Goal: Subscribe to service/newsletter

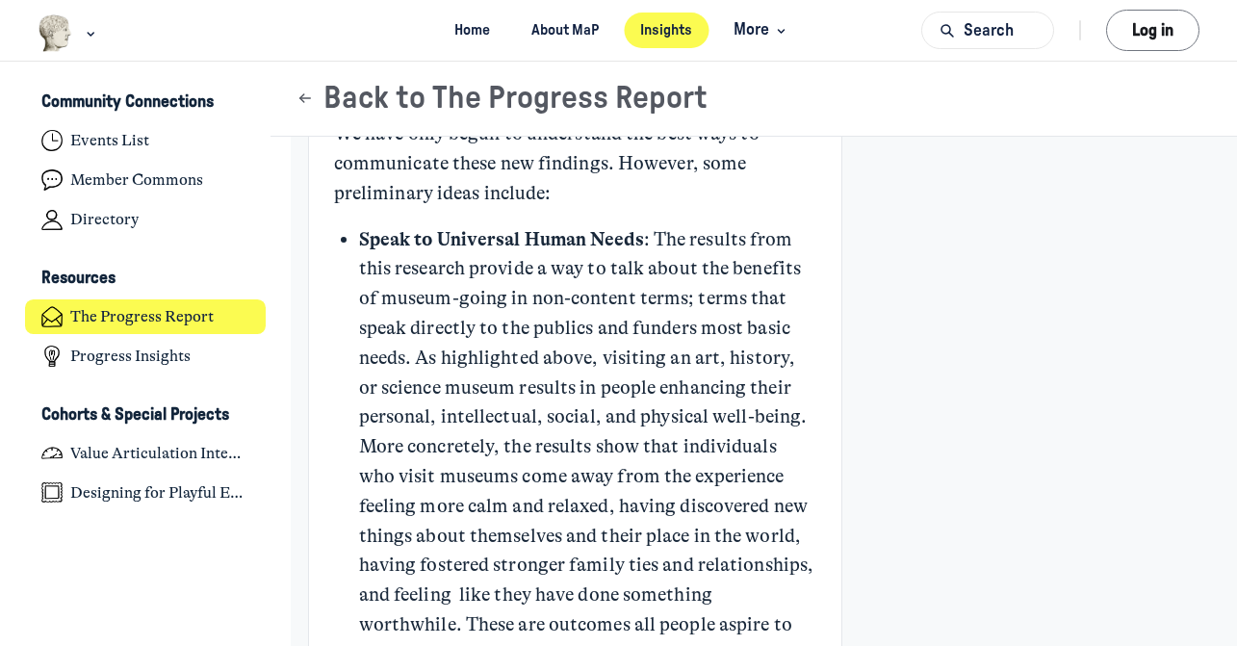
scroll to position [7528, 0]
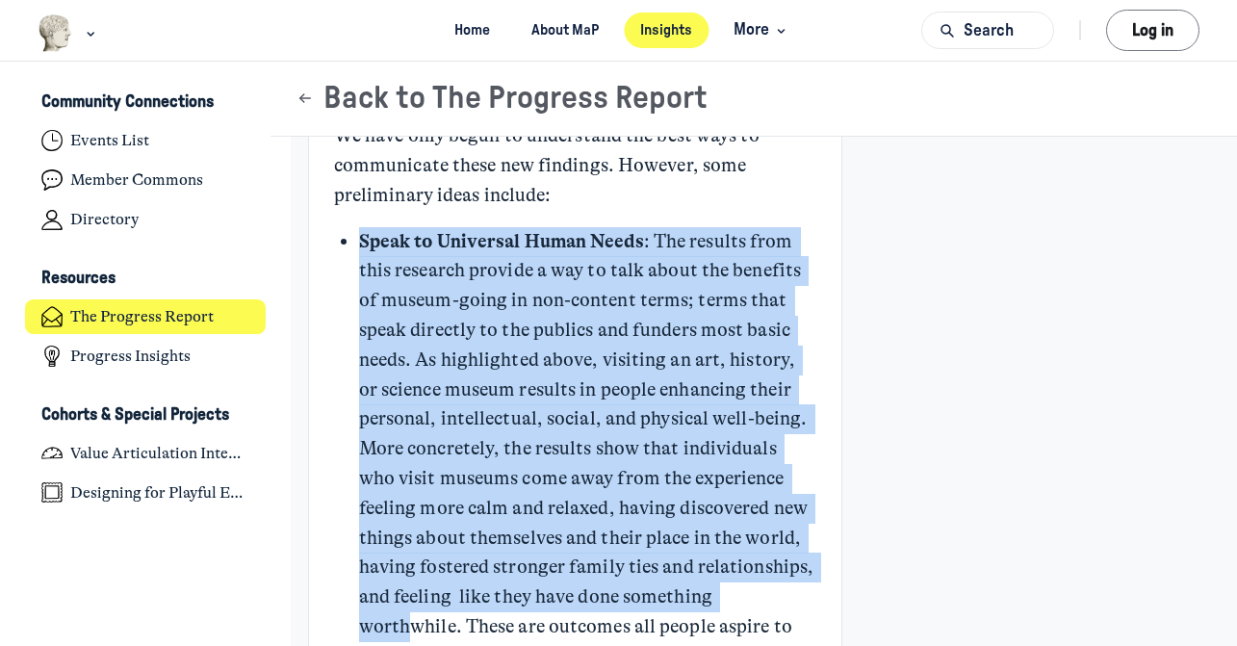
drag, startPoint x: 361, startPoint y: 213, endPoint x: 731, endPoint y: 559, distance: 506.7
click at [731, 559] on p "Speak to Universal Human Needs : The results from this research provide a way t…" at bounding box center [587, 508] width 457 height 563
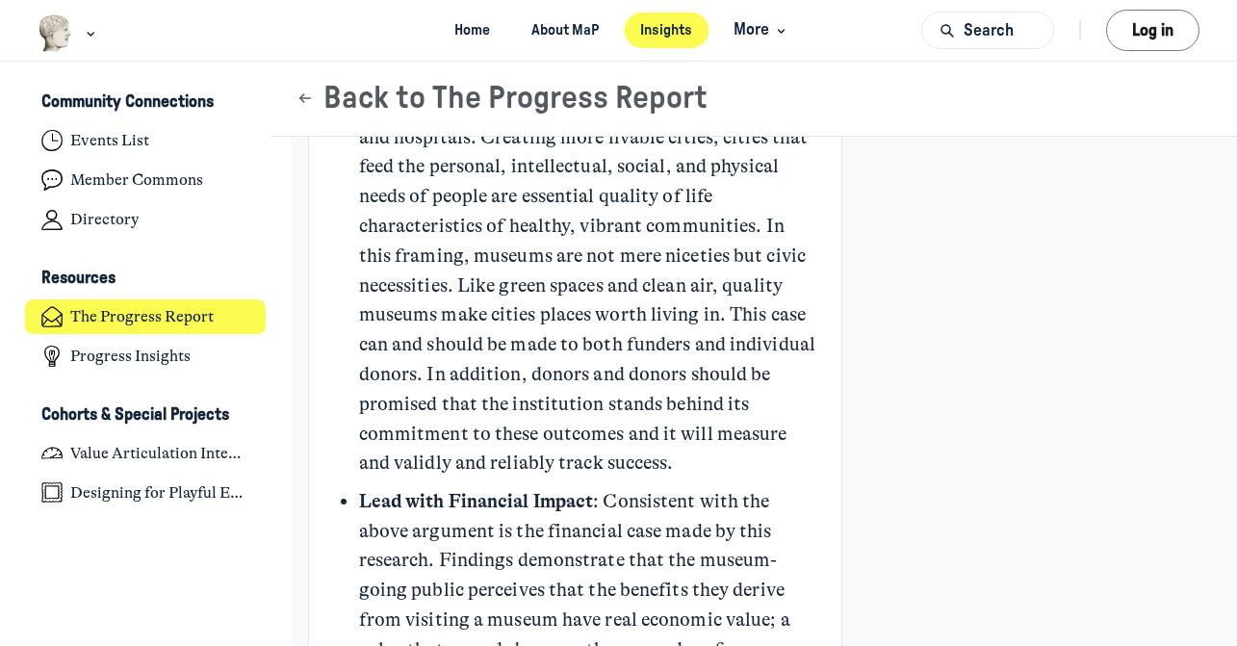
scroll to position [8362, 0]
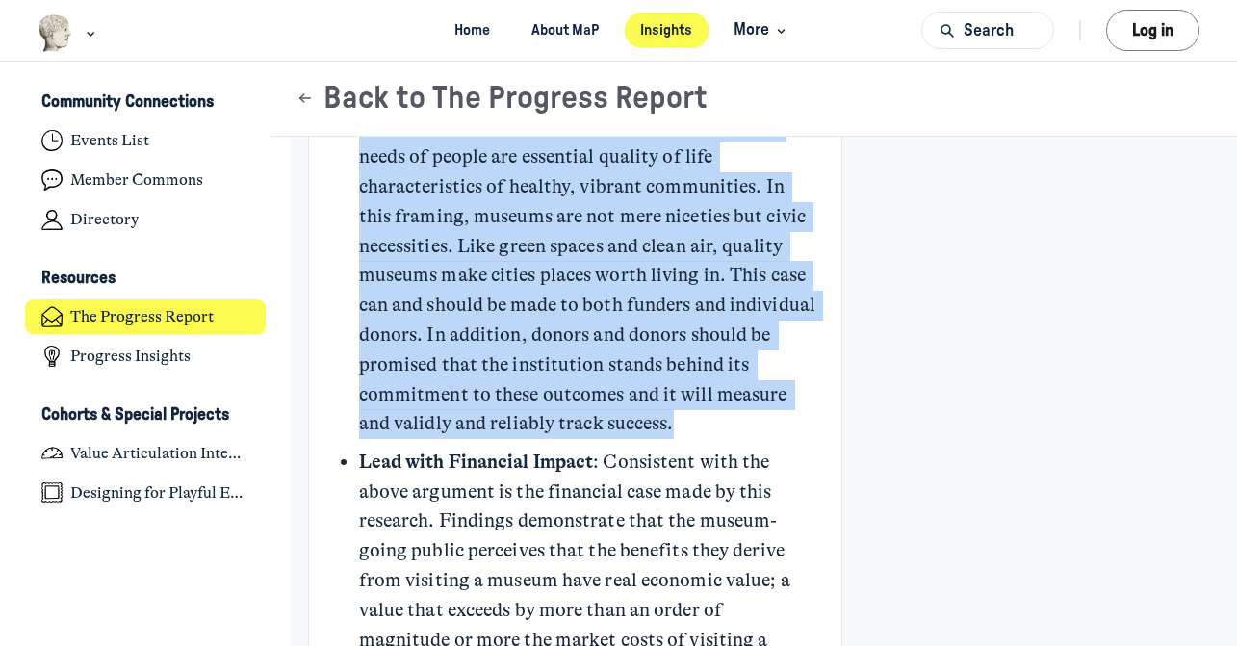
click at [736, 385] on p "Position Museums as Community Infrastructure : Directly related to the above, t…" at bounding box center [587, 201] width 457 height 475
copy ul "Speak to Universal Human Needs : The results from this research provide a way t…"
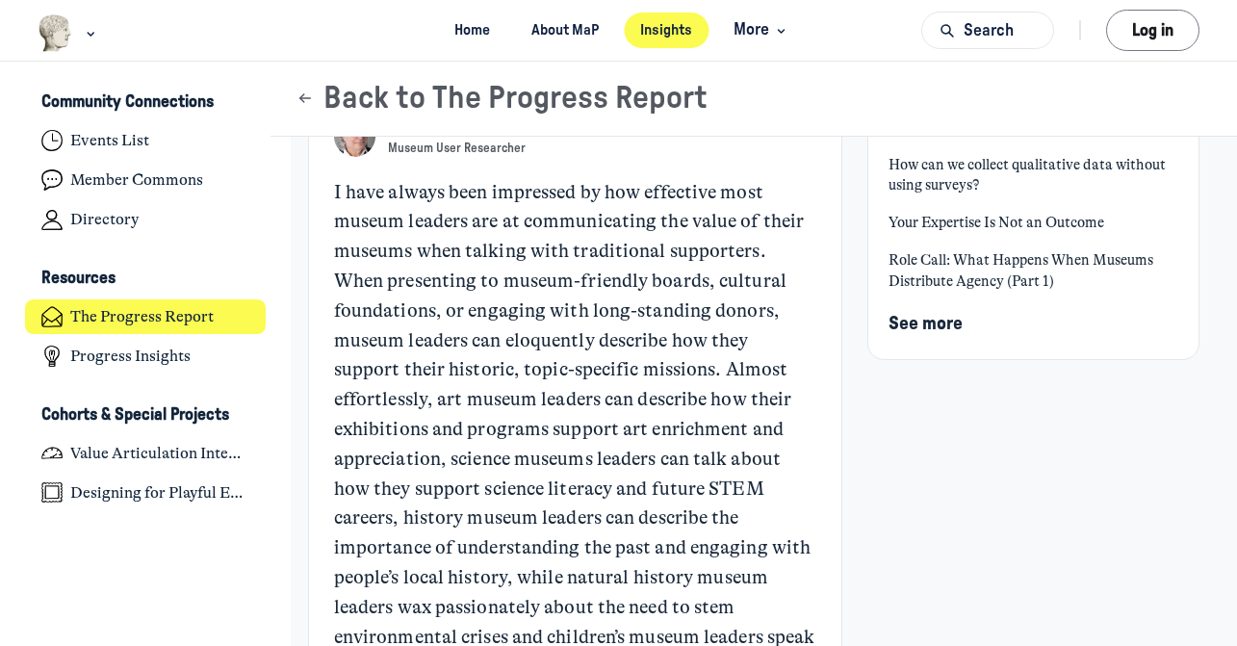
scroll to position [0, 0]
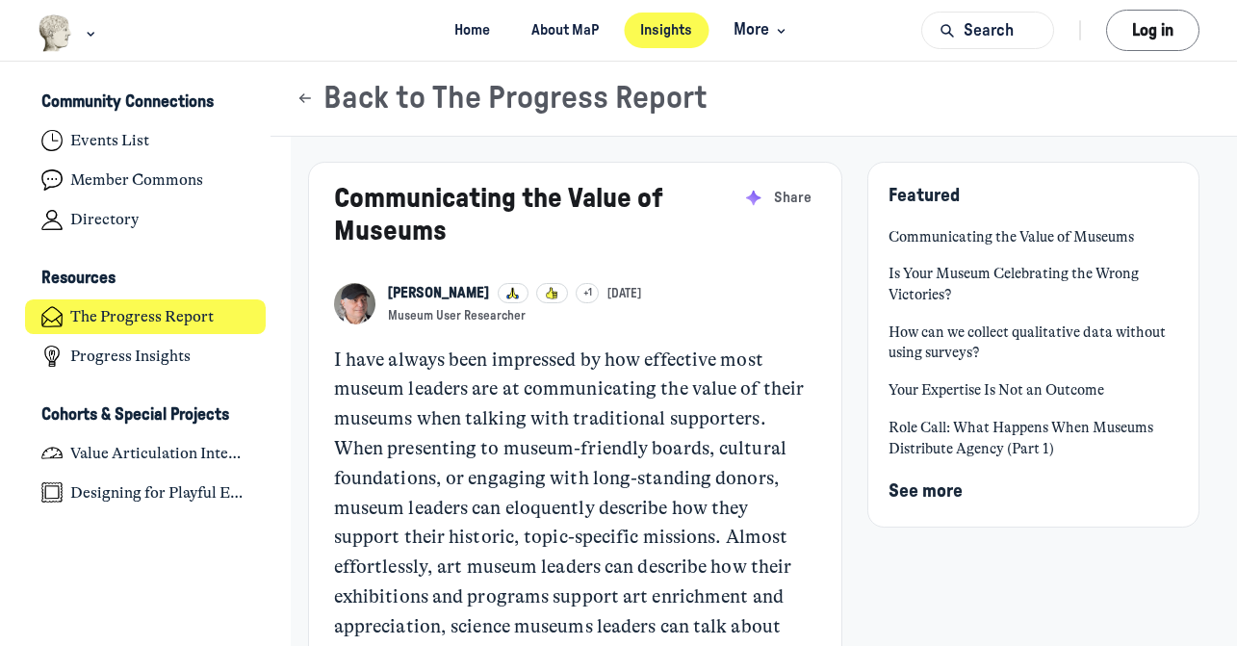
drag, startPoint x: 542, startPoint y: 313, endPoint x: 410, endPoint y: 290, distance: 133.9
click at [410, 289] on button "John H Falk +1 Aug 20 Museum User Researcher" at bounding box center [514, 303] width 253 height 41
click at [922, 400] on link "Your Expertise Is Not an Outcome" at bounding box center [1033, 390] width 289 height 21
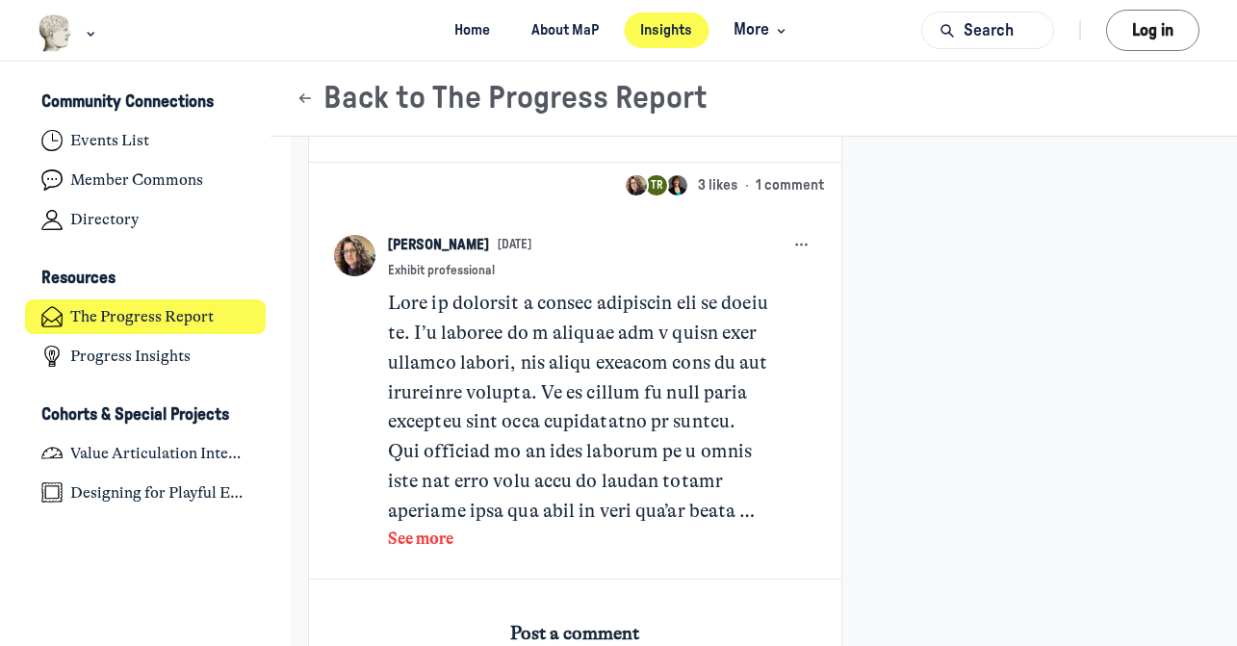
scroll to position [2777, 0]
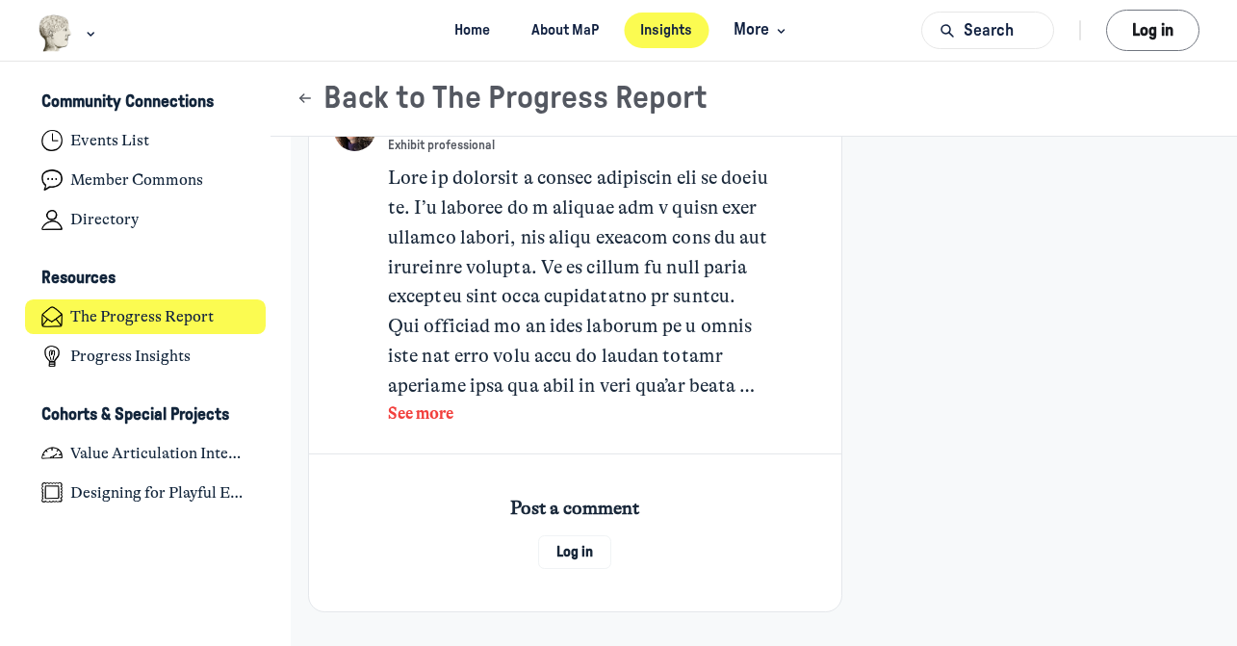
click at [424, 422] on button "See more" at bounding box center [579, 413] width 382 height 25
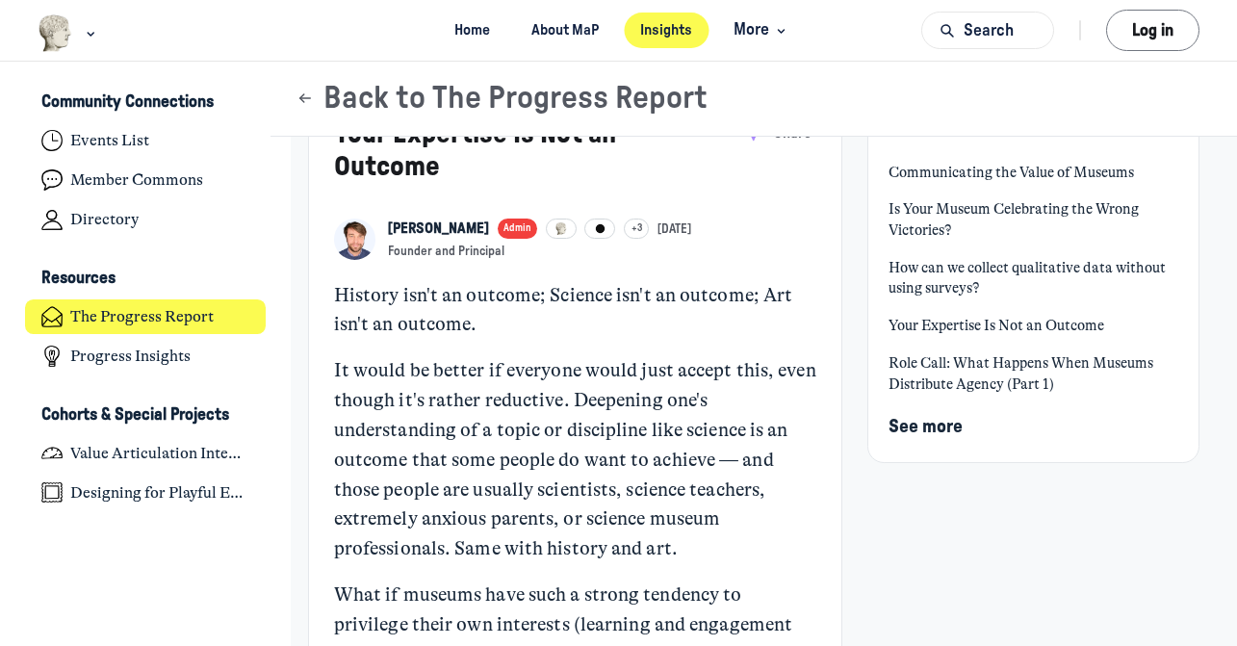
scroll to position [0, 0]
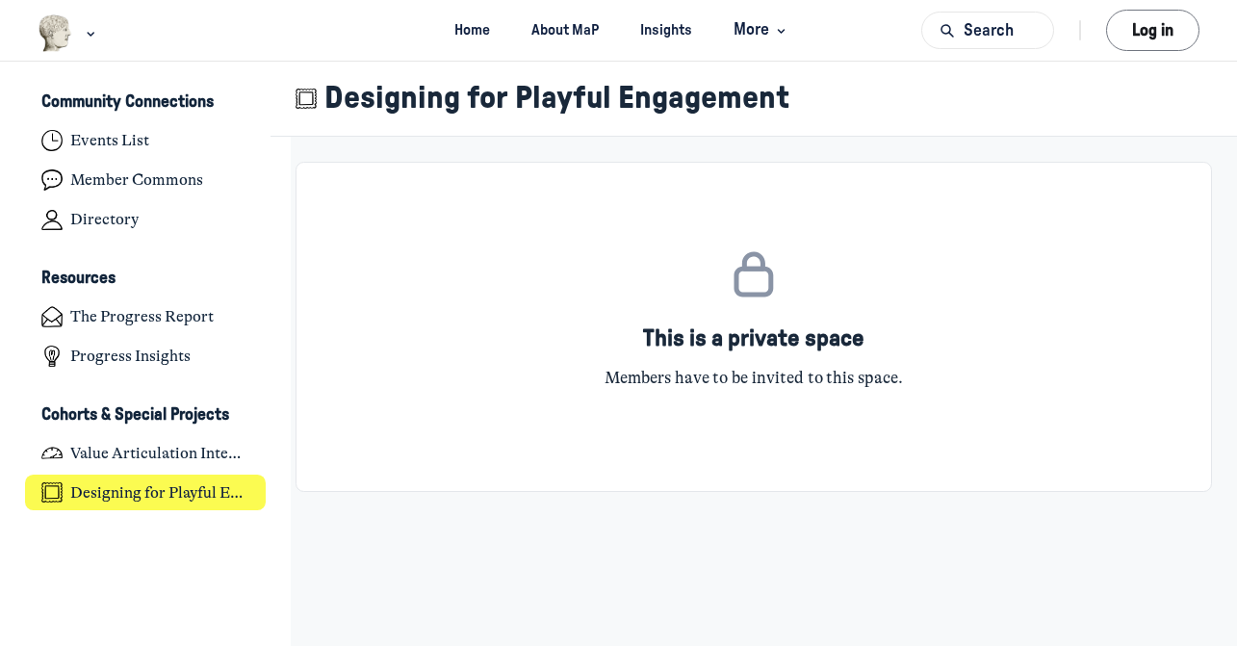
scroll to position [5066, 3783]
click at [562, 33] on link "About MaP" at bounding box center [565, 31] width 101 height 36
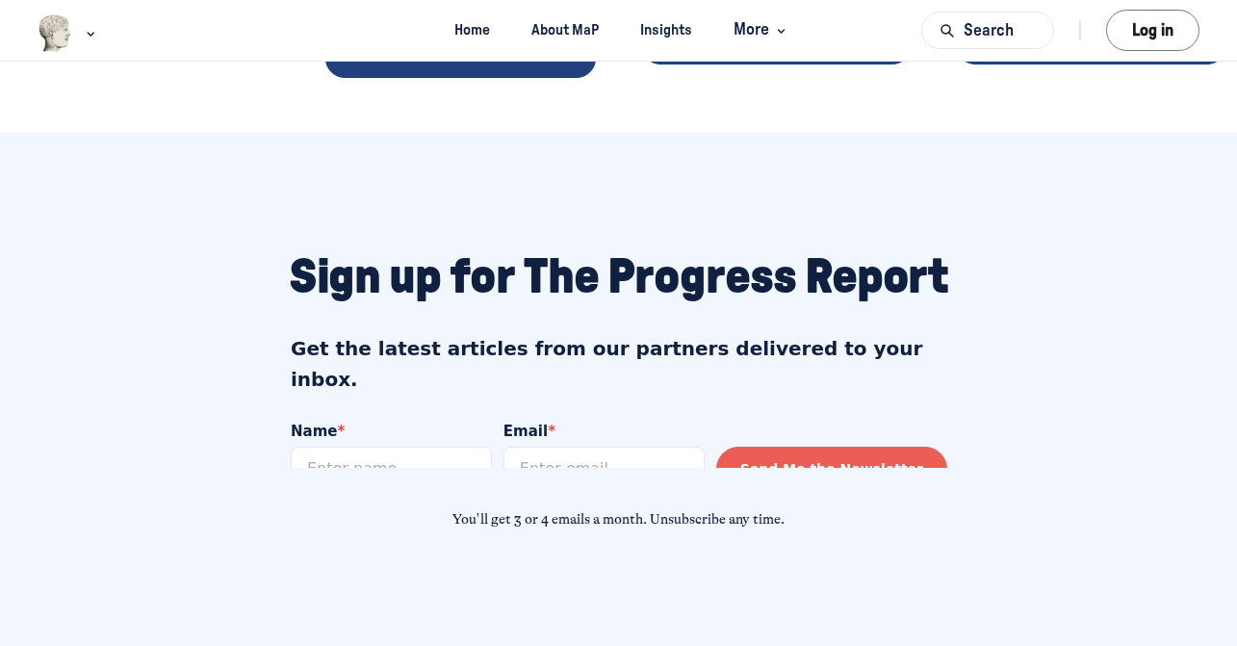
scroll to position [1527, 0]
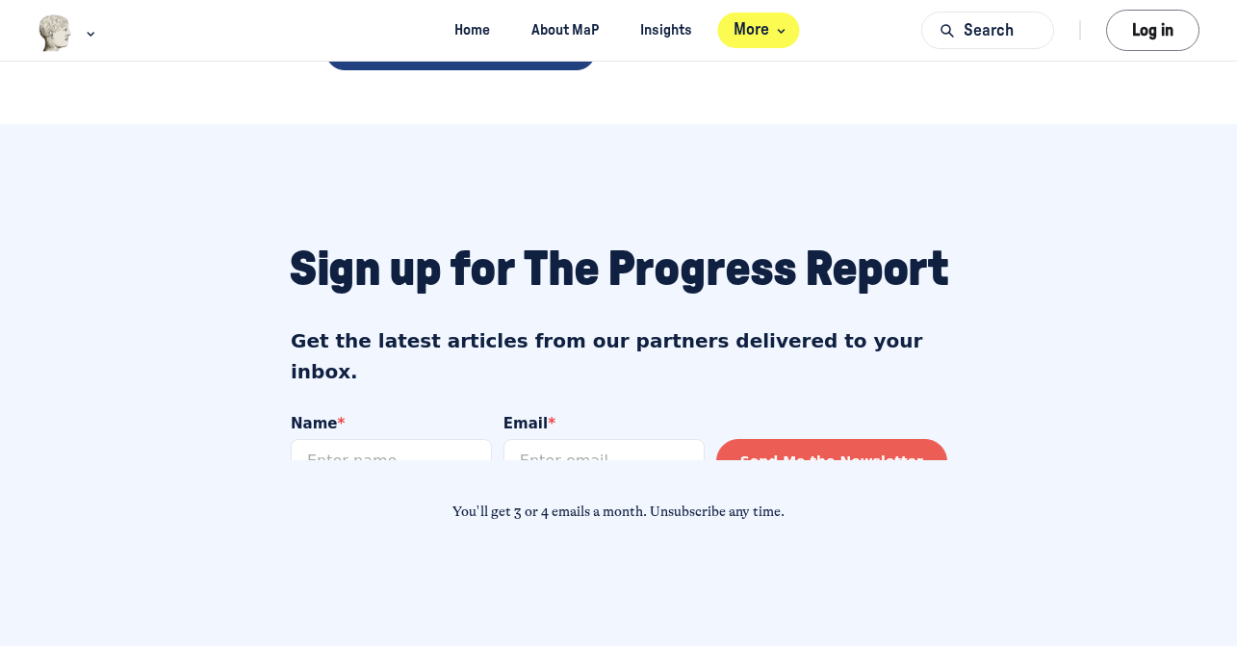
click at [758, 25] on span "More" at bounding box center [762, 30] width 57 height 26
click at [669, 38] on link "Insights" at bounding box center [667, 31] width 86 height 36
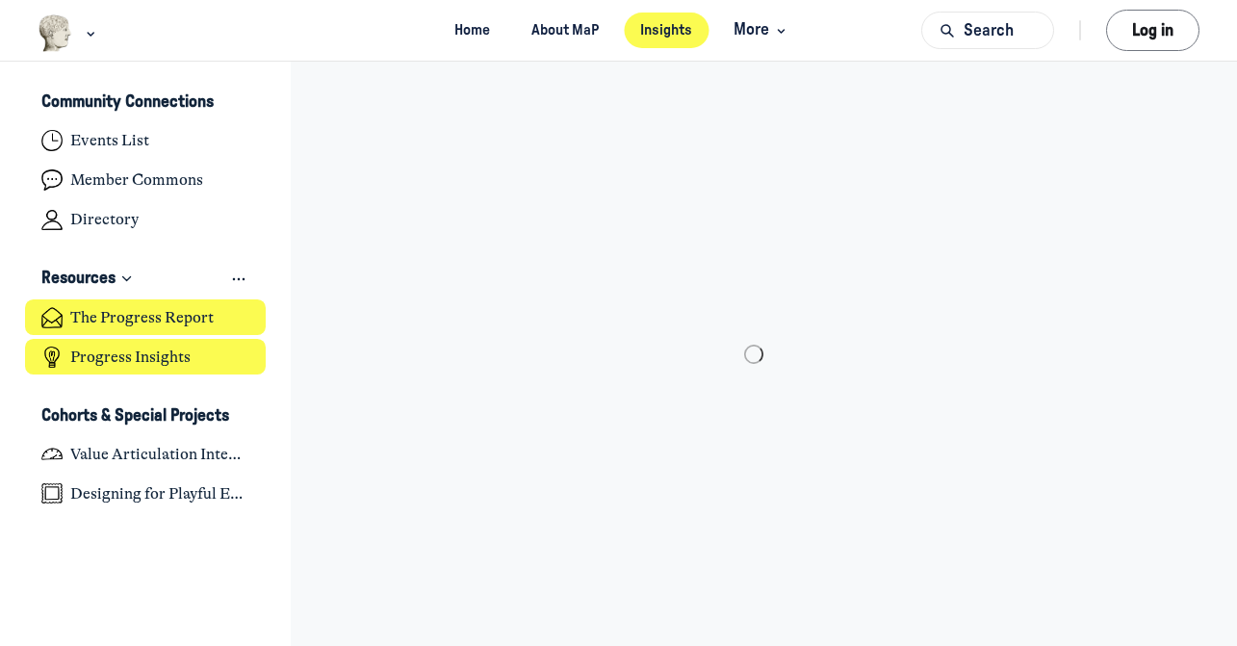
scroll to position [5066, 3783]
click at [179, 357] on h4 "Progress Insights" at bounding box center [130, 357] width 120 height 19
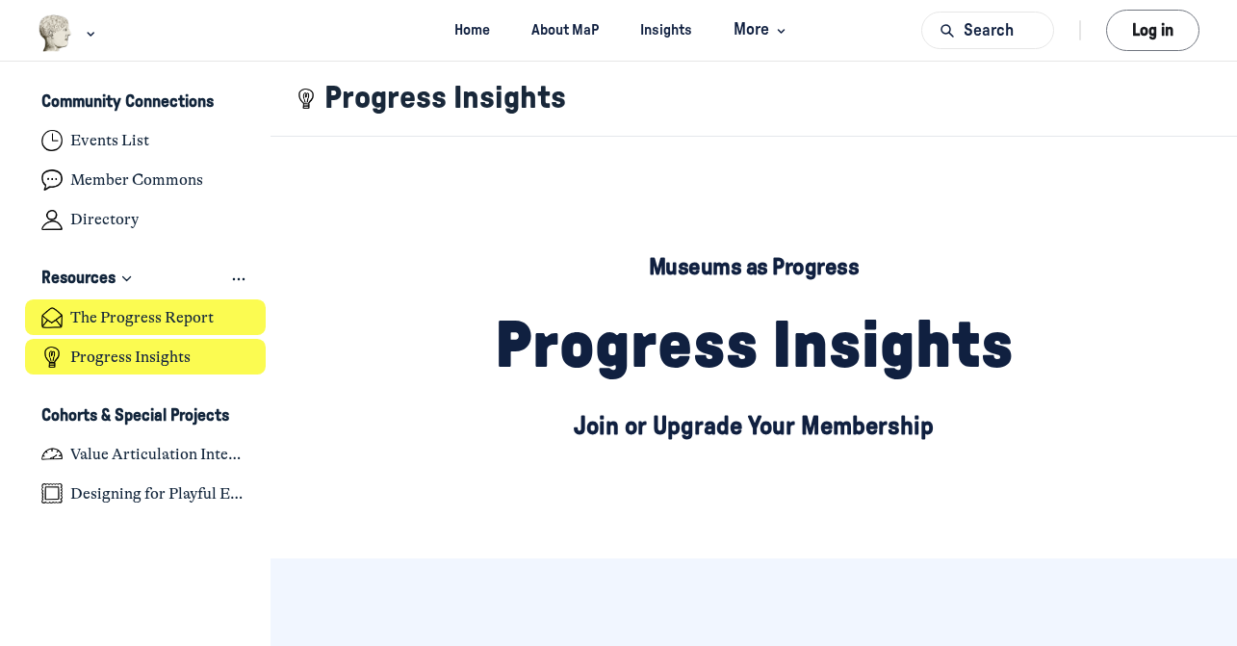
click at [173, 314] on h4 "The Progress Report" at bounding box center [141, 317] width 143 height 19
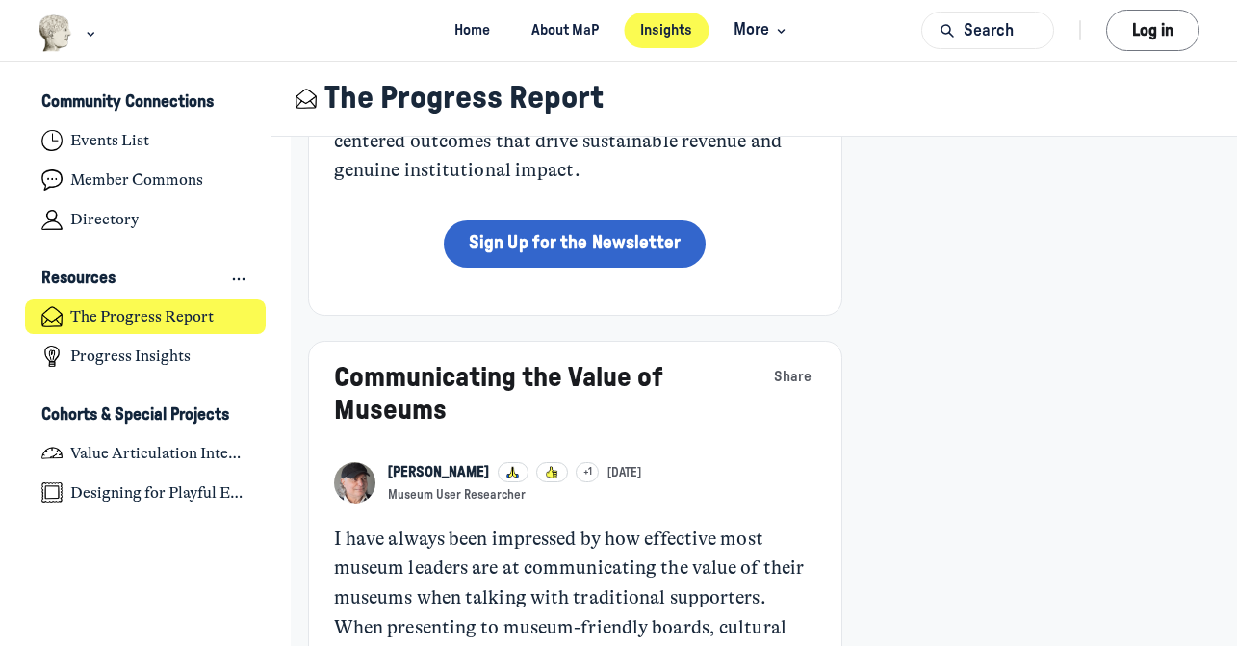
scroll to position [707, 0]
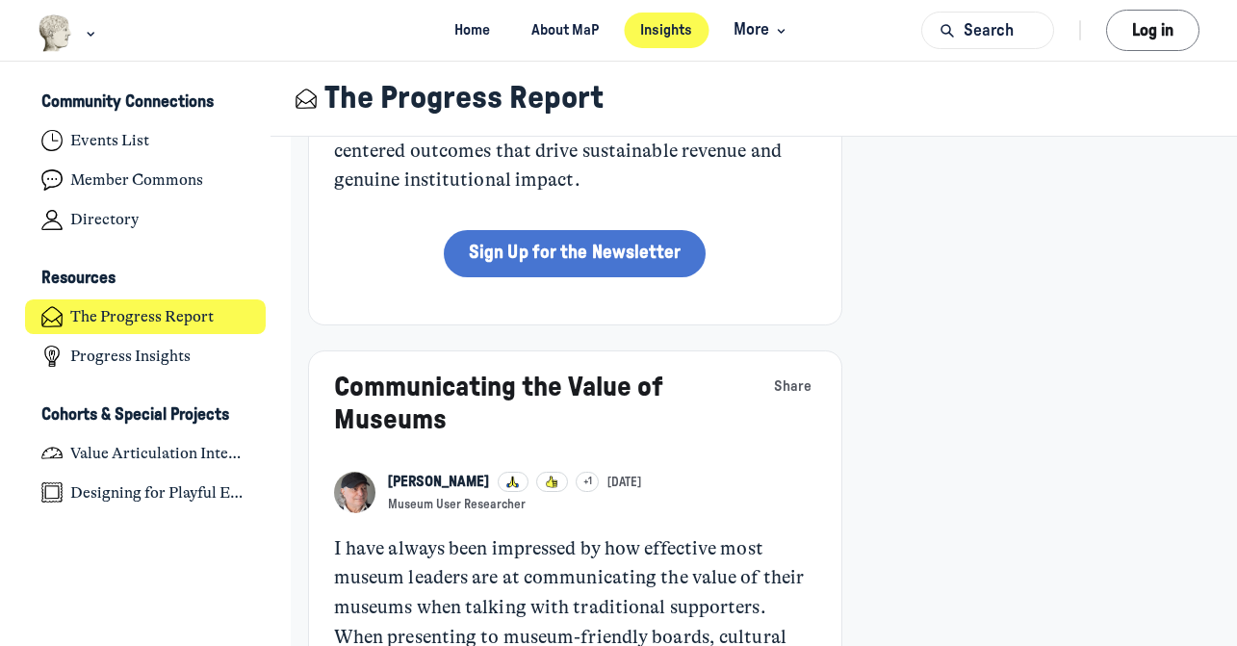
click at [660, 255] on link "Sign Up for the Newsletter" at bounding box center [575, 254] width 262 height 48
